Goal: Transaction & Acquisition: Purchase product/service

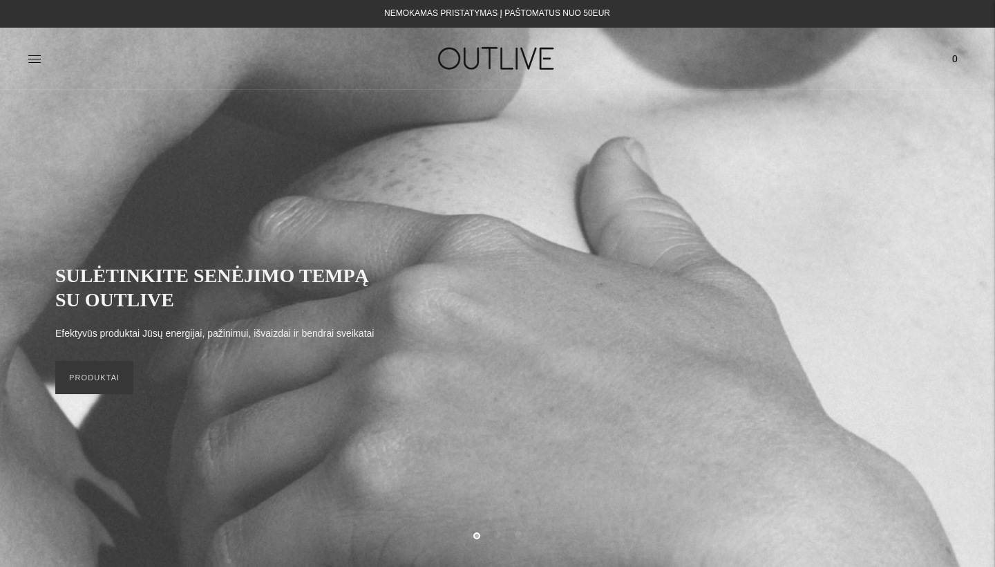
click at [38, 59] on icon at bounding box center [35, 59] width 14 height 14
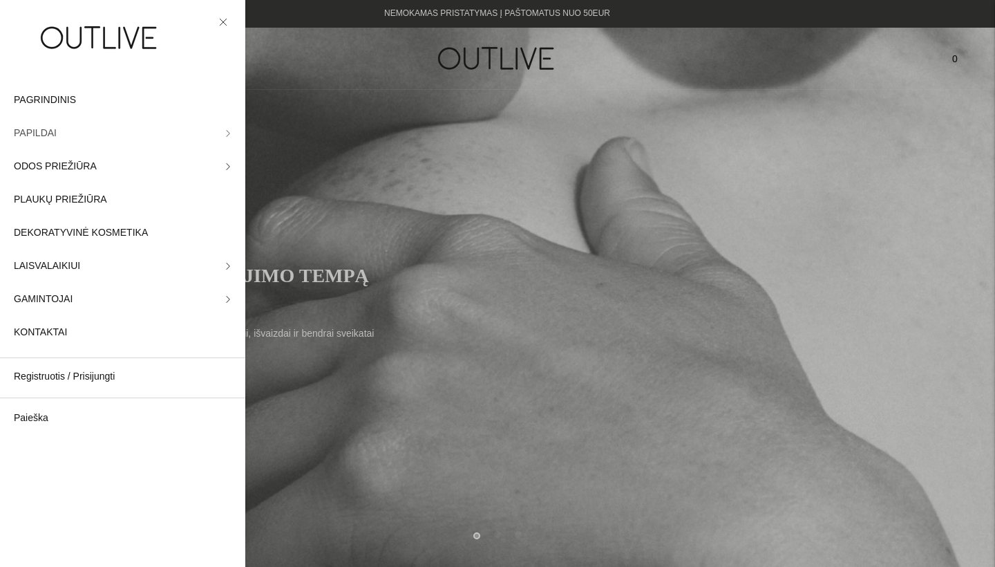
click at [209, 130] on link "PAPILDAI" at bounding box center [122, 133] width 245 height 33
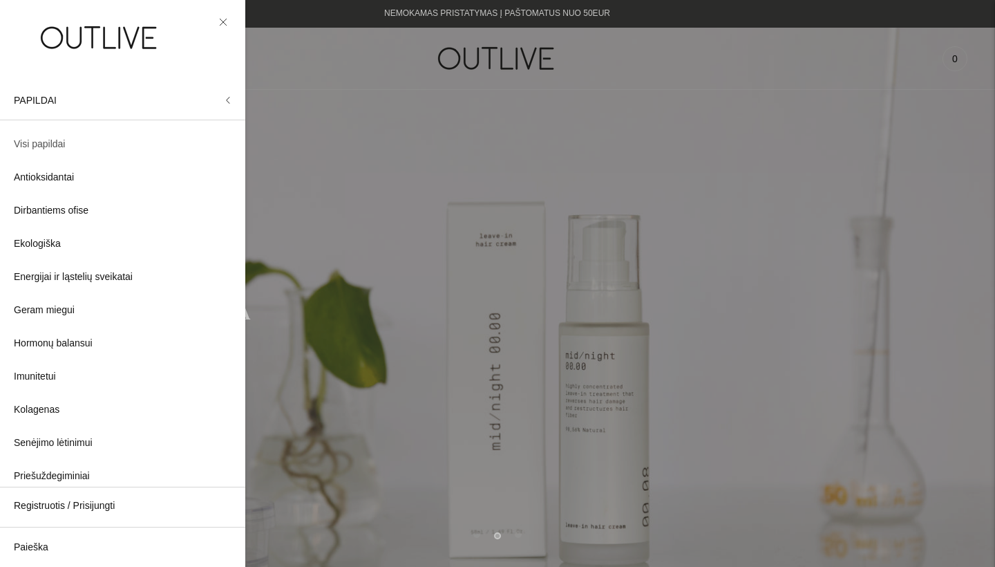
click at [55, 146] on span "Visi papildai" at bounding box center [39, 144] width 51 height 17
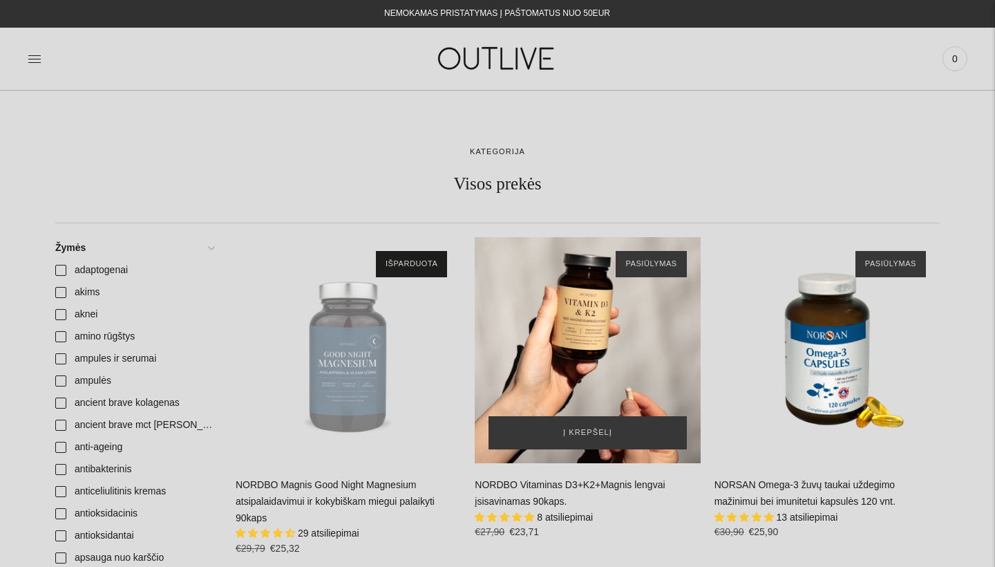
scroll to position [57, 0]
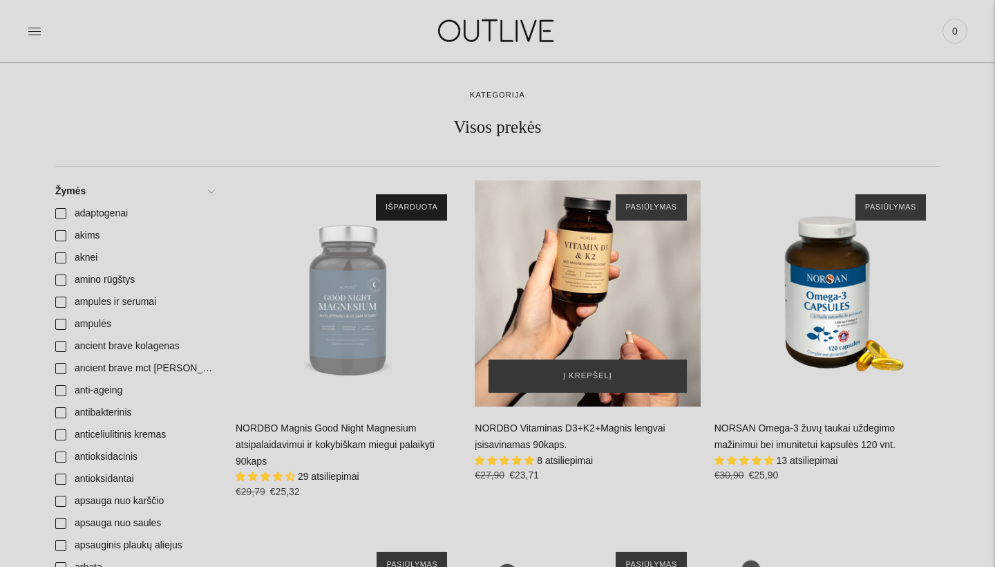
click at [594, 301] on div "NORDBO Vitaminas D3+K2+Magnis lengvai įsisavinamas 90kaps.\a" at bounding box center [587, 292] width 225 height 225
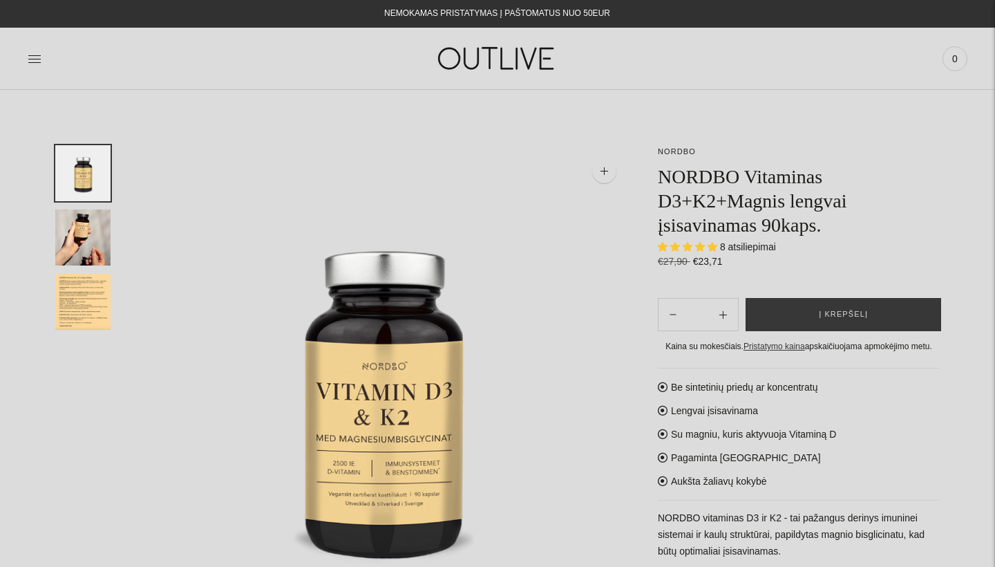
select select "**********"
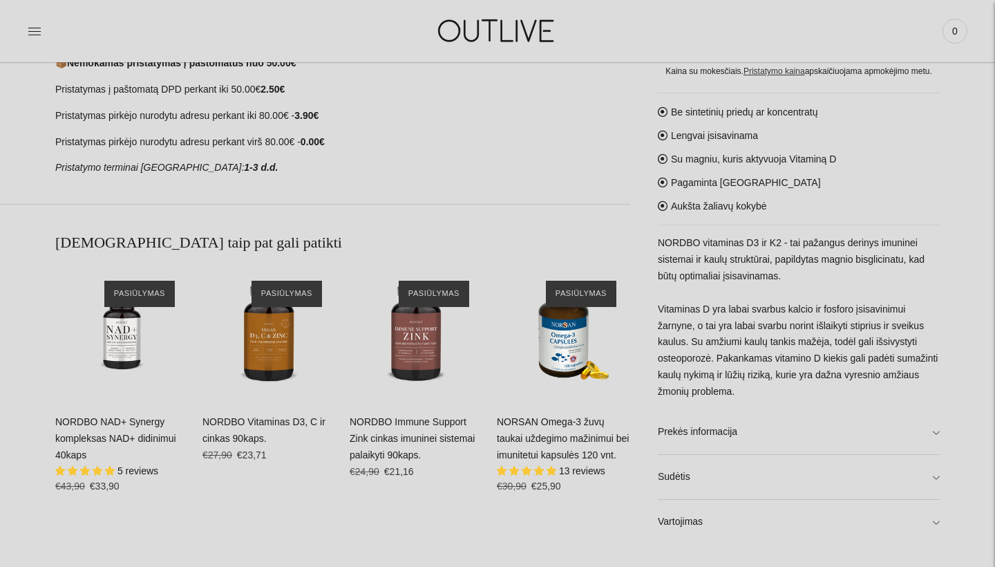
scroll to position [756, 0]
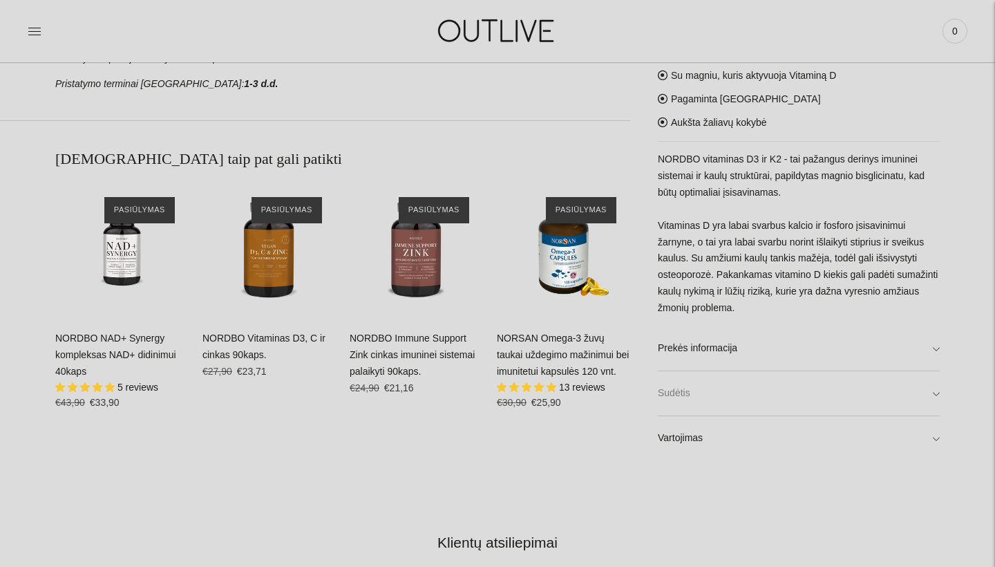
click at [733, 401] on link "Sudėtis" at bounding box center [799, 393] width 282 height 44
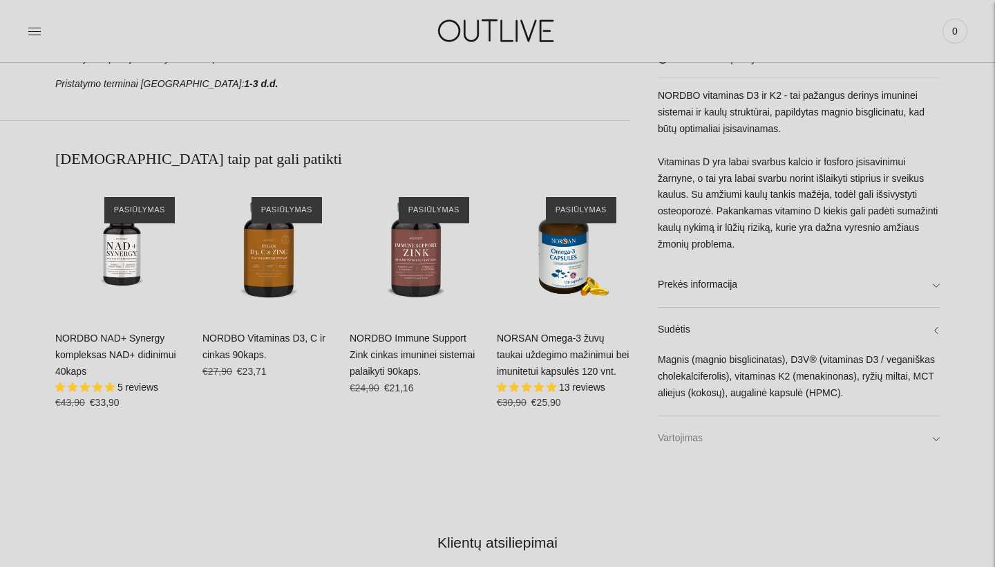
click at [752, 431] on link "Vartojimas" at bounding box center [799, 438] width 282 height 44
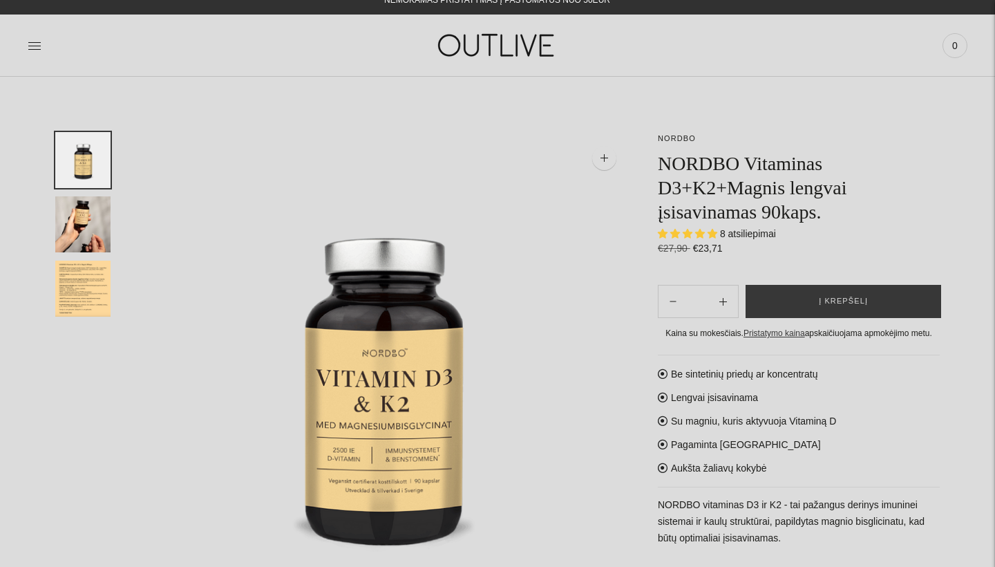
scroll to position [3, 0]
